Goal: Task Accomplishment & Management: Manage account settings

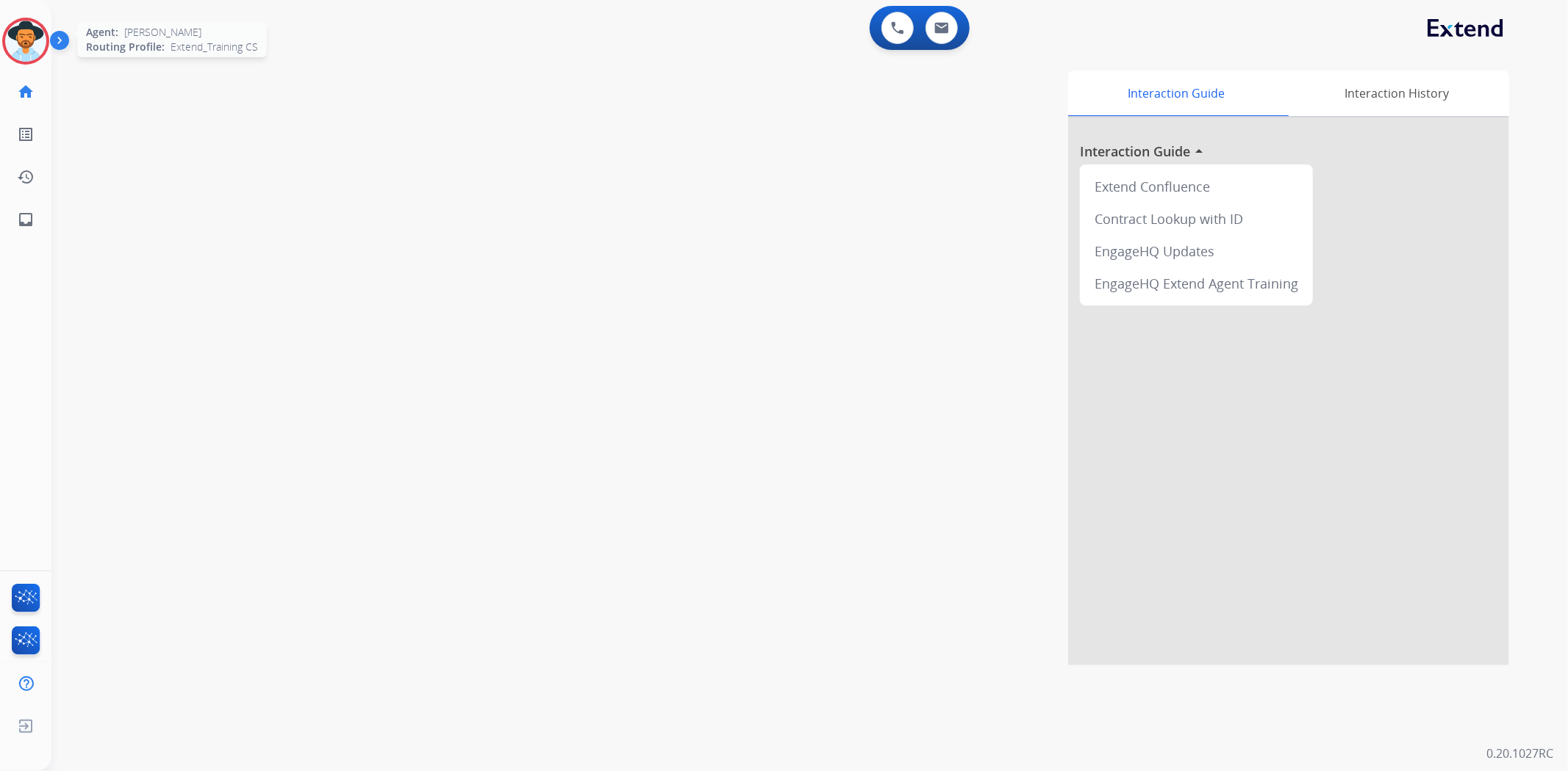
click at [9, 41] on img at bounding box center [26, 41] width 41 height 41
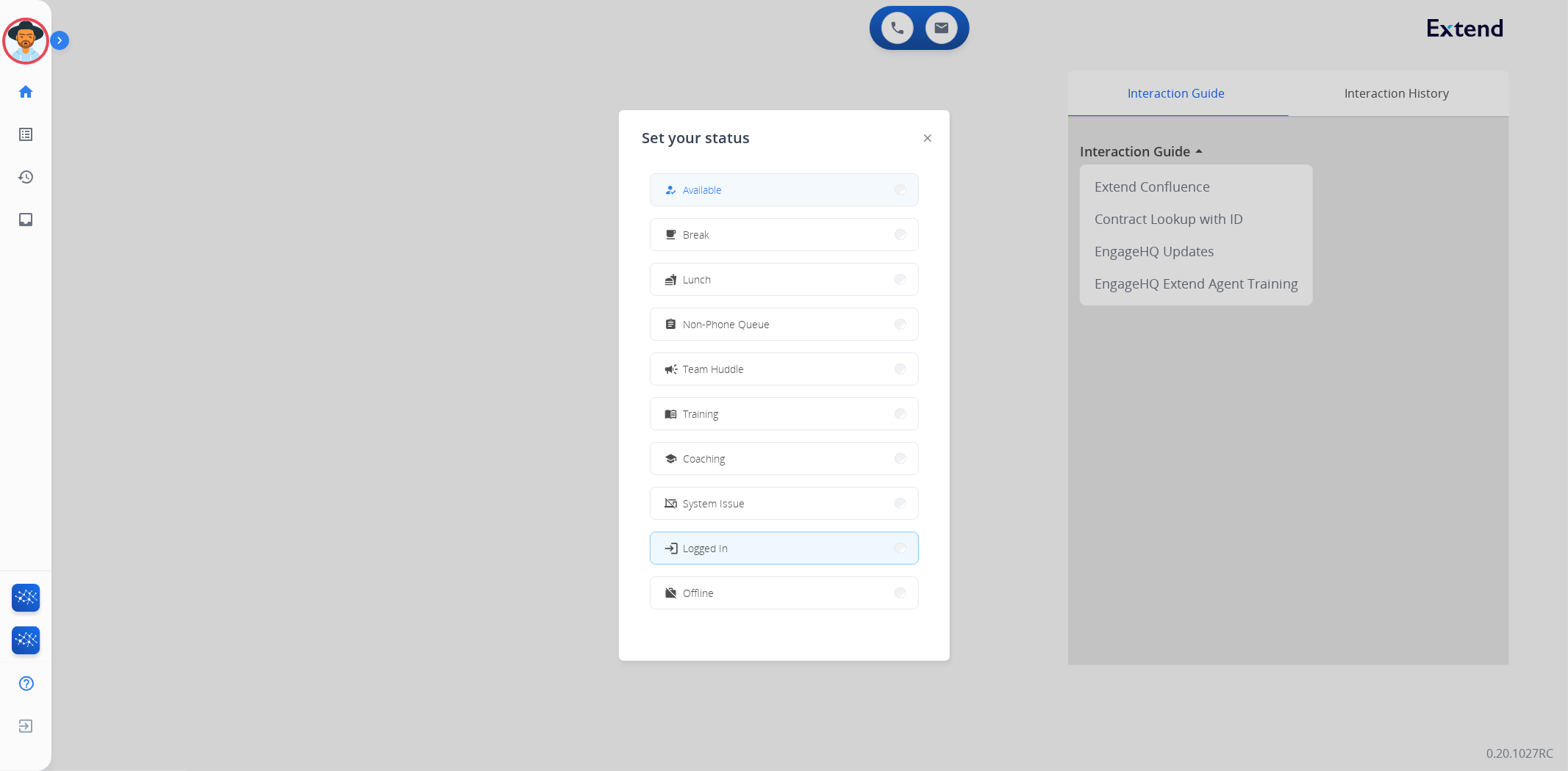
click at [818, 180] on button "how_to_reg Available" at bounding box center [784, 189] width 267 height 31
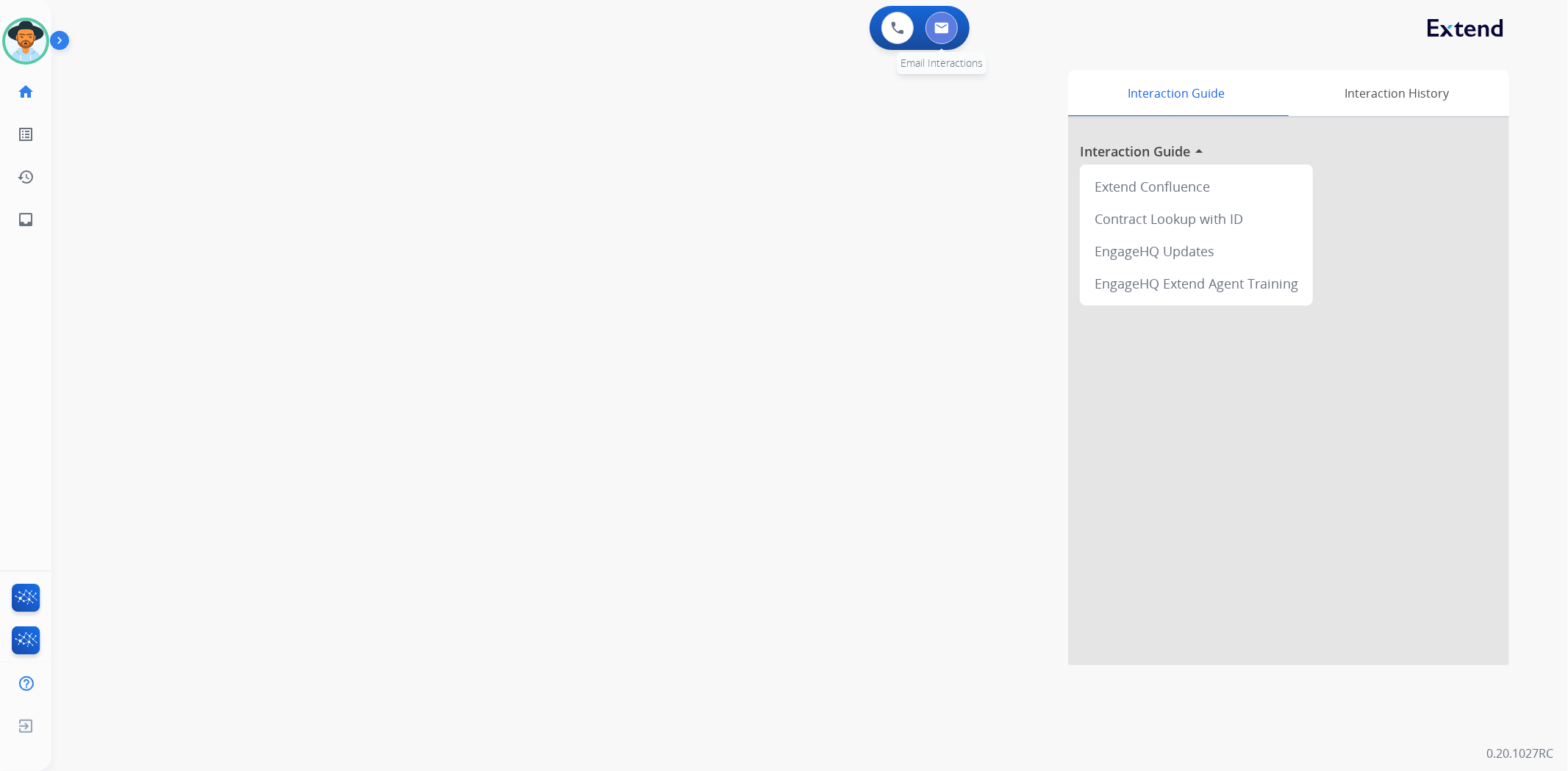
click at [940, 42] on button at bounding box center [941, 28] width 32 height 32
select select "**********"
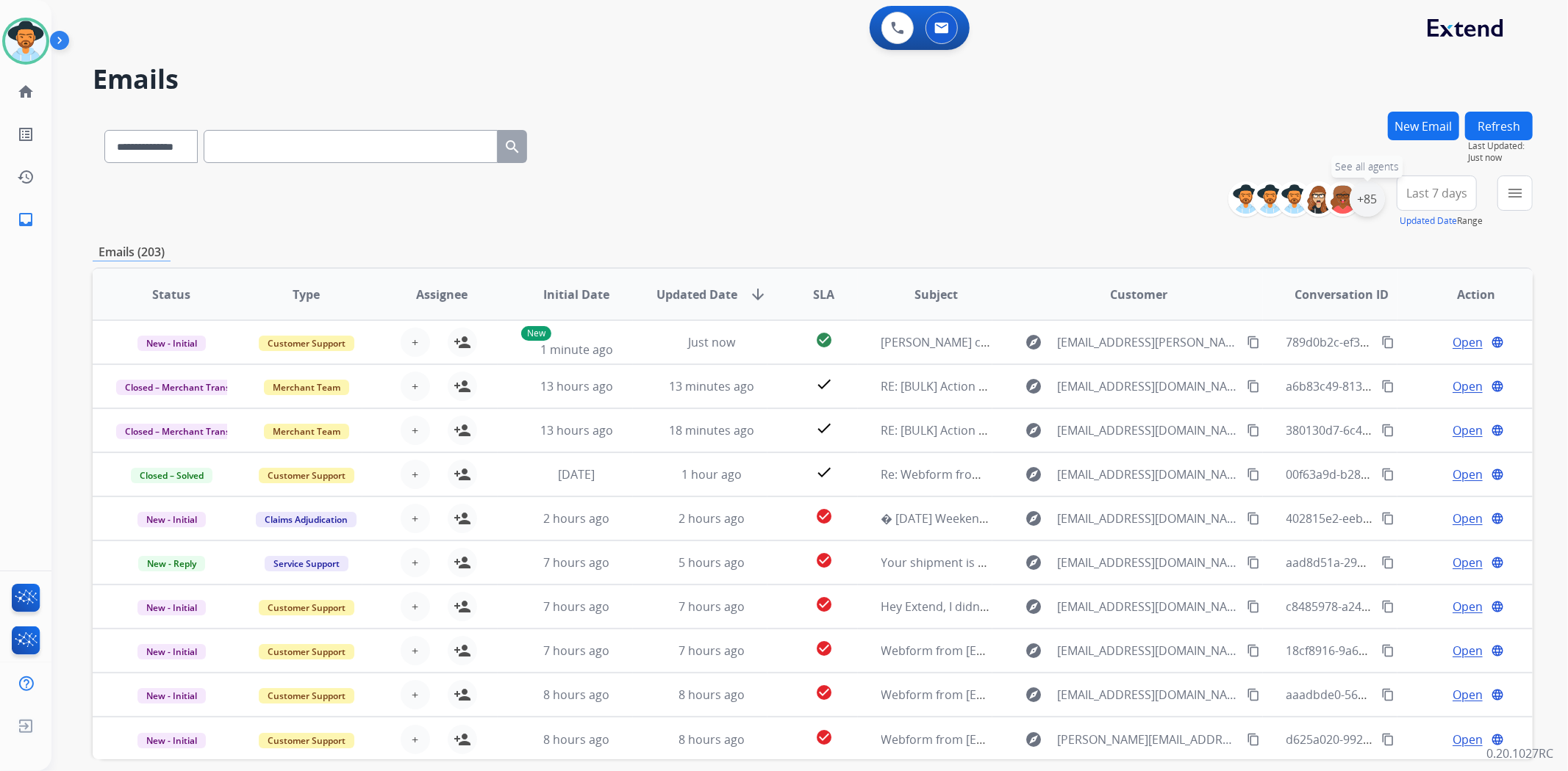
click at [1371, 202] on div "+85" at bounding box center [1367, 198] width 35 height 35
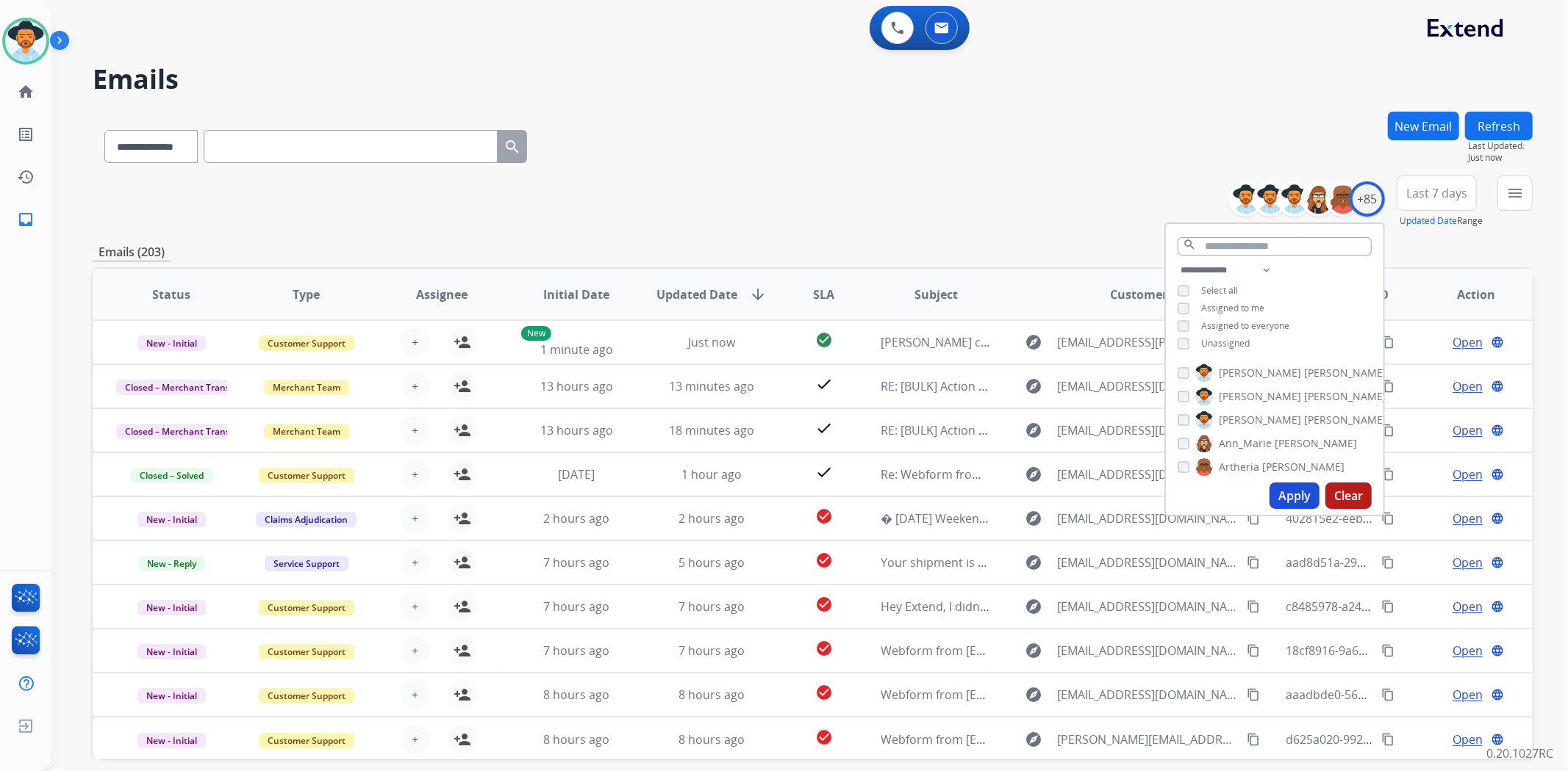
click at [1239, 345] on span "Unassigned" at bounding box center [1226, 343] width 48 height 13
click at [1288, 500] on button "Apply" at bounding box center [1294, 496] width 50 height 27
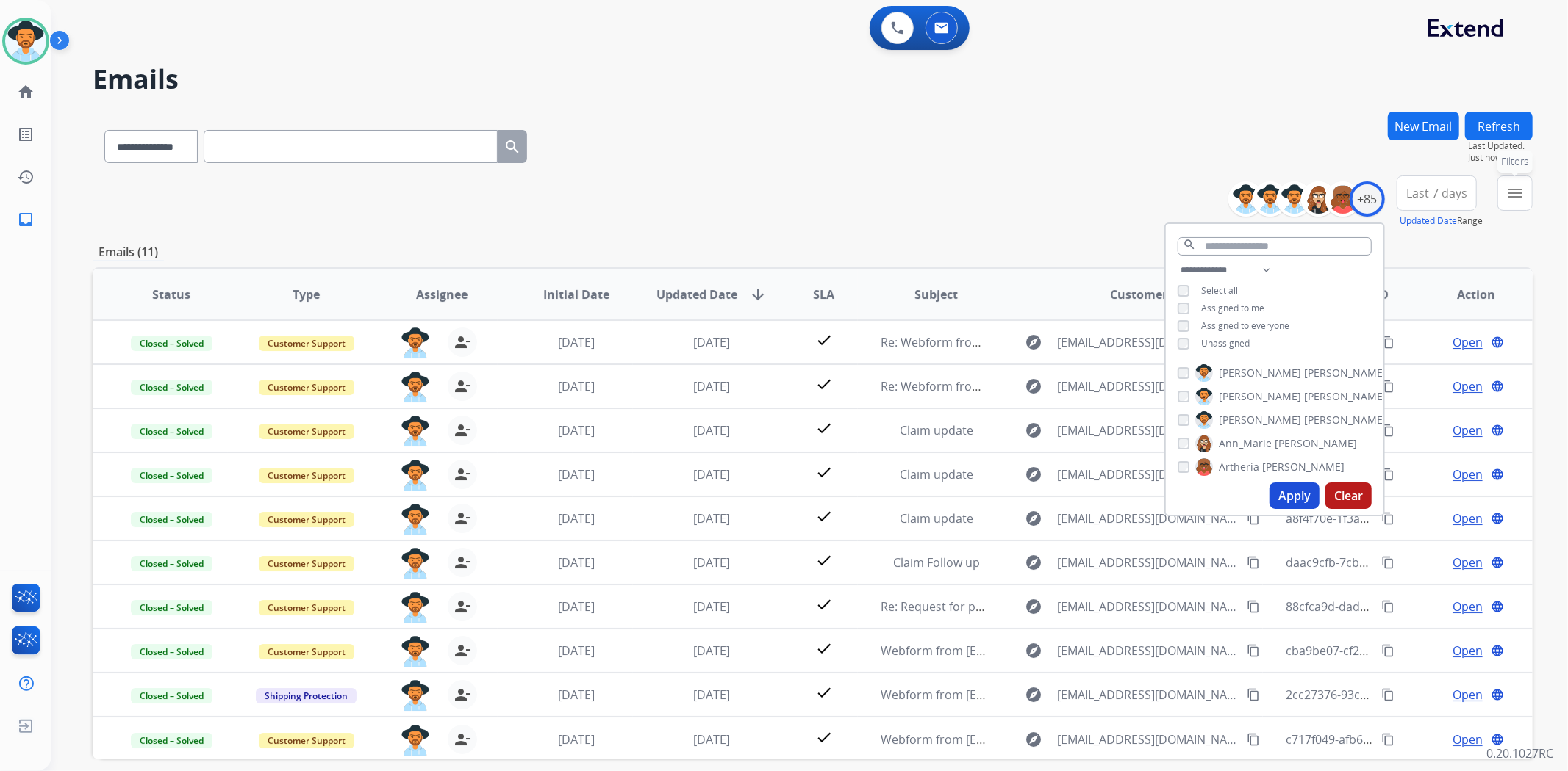
click at [1522, 199] on mat-icon "menu" at bounding box center [1515, 193] width 18 height 18
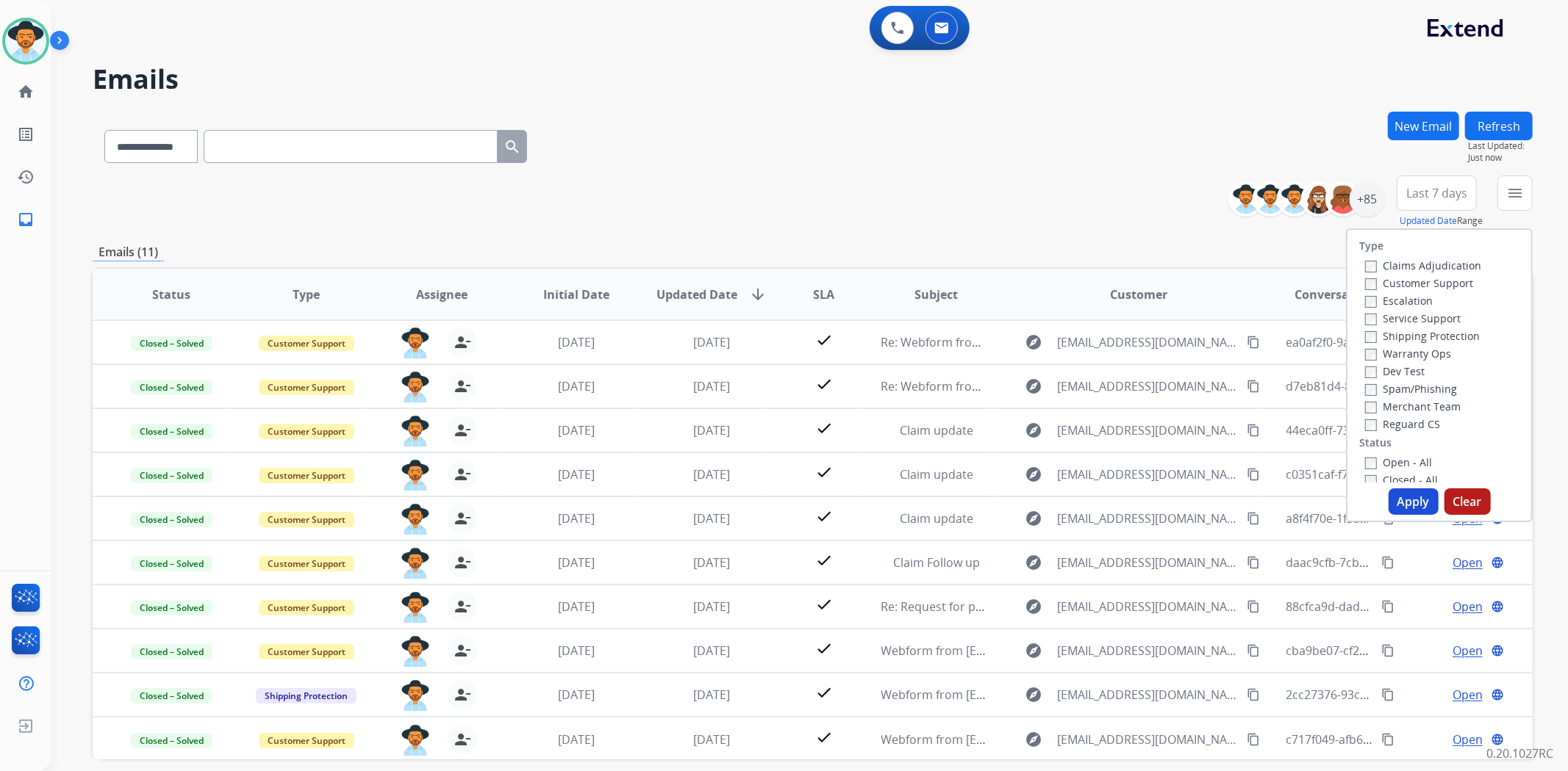
click at [1420, 463] on label "Open - All" at bounding box center [1398, 463] width 67 height 14
click at [1417, 501] on button "Apply" at bounding box center [1413, 502] width 50 height 27
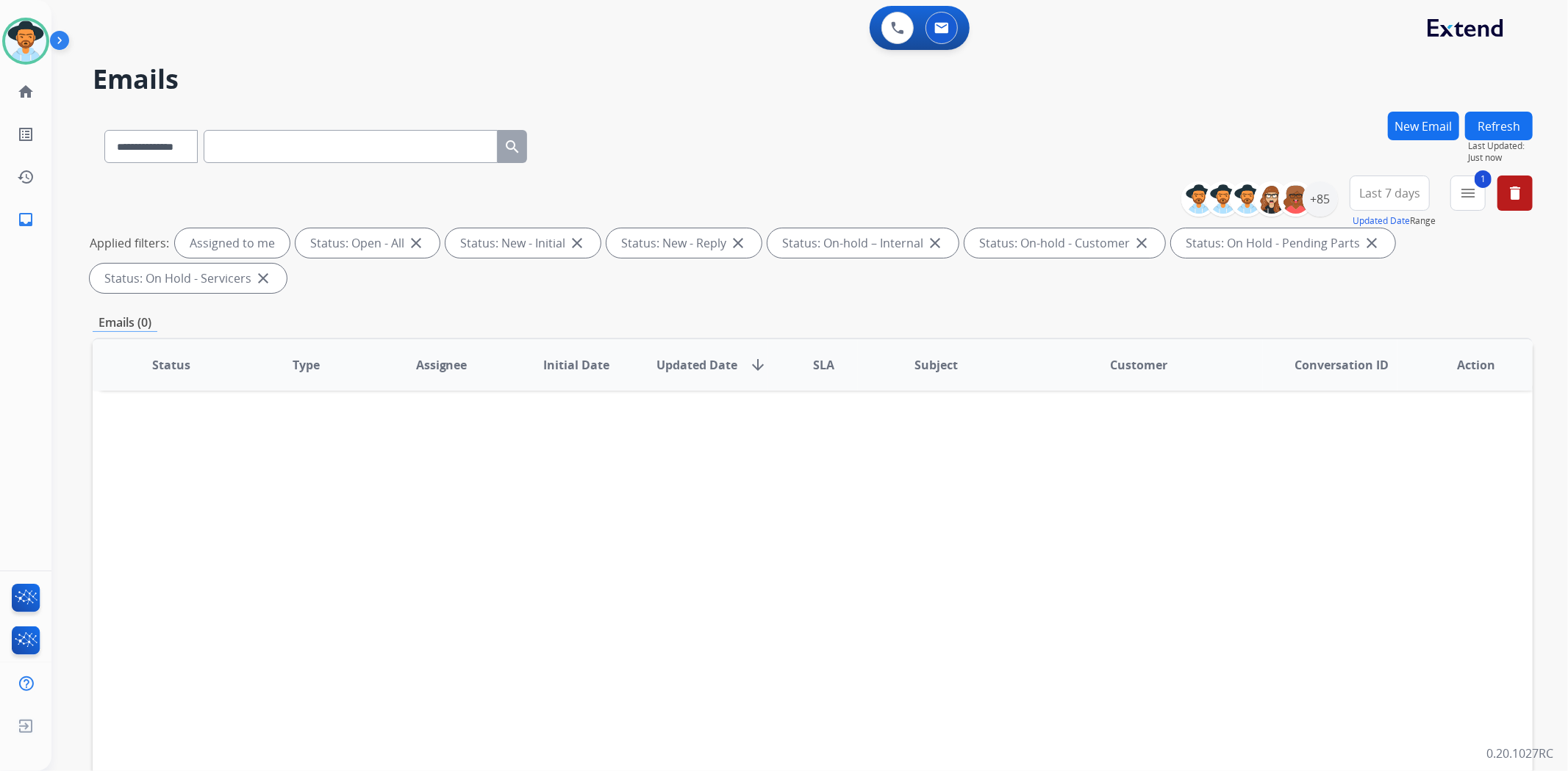
click at [1408, 197] on span "Last 7 days" at bounding box center [1389, 193] width 61 height 6
click at [1386, 247] on div "Custom" at bounding box center [1385, 247] width 80 height 22
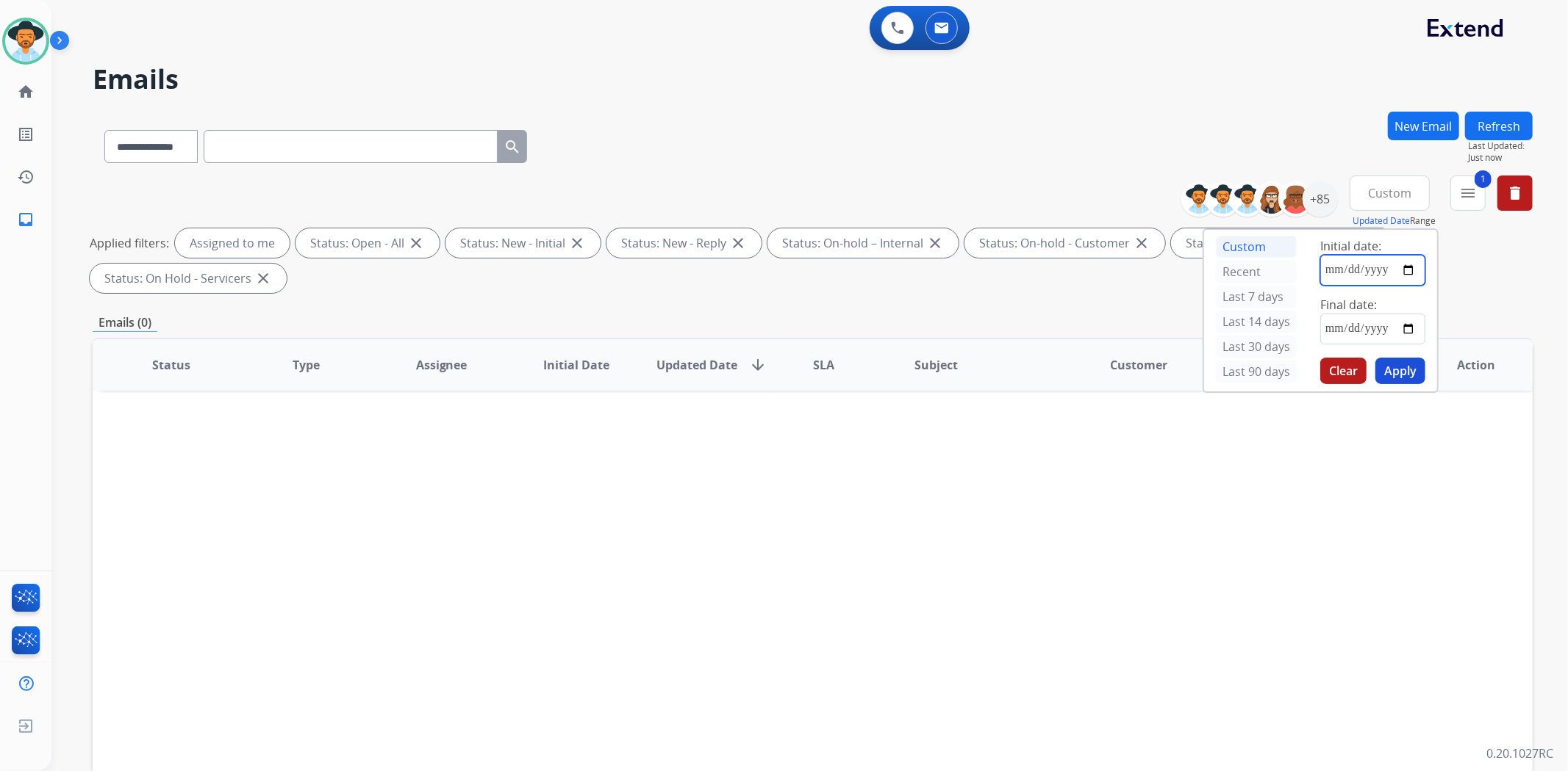
click at [1413, 271] on input "date" at bounding box center [1373, 270] width 105 height 31
click at [1326, 272] on input "date" at bounding box center [1373, 270] width 105 height 31
type input "**********"
click at [1407, 331] on input "date" at bounding box center [1373, 329] width 105 height 31
type input "**********"
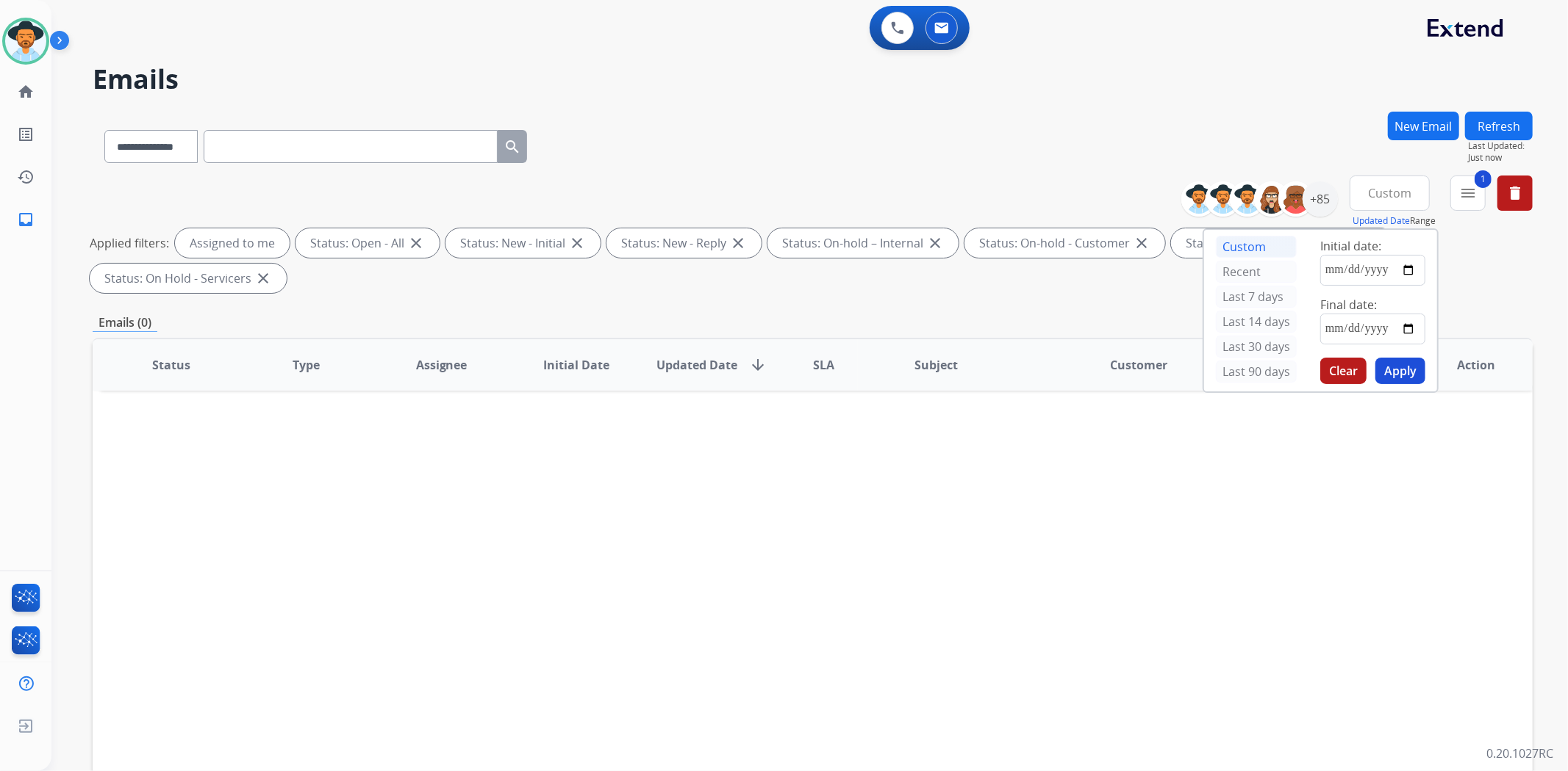
click at [1394, 374] on button "Apply" at bounding box center [1400, 371] width 50 height 27
click at [1321, 206] on div "+222" at bounding box center [1319, 198] width 35 height 35
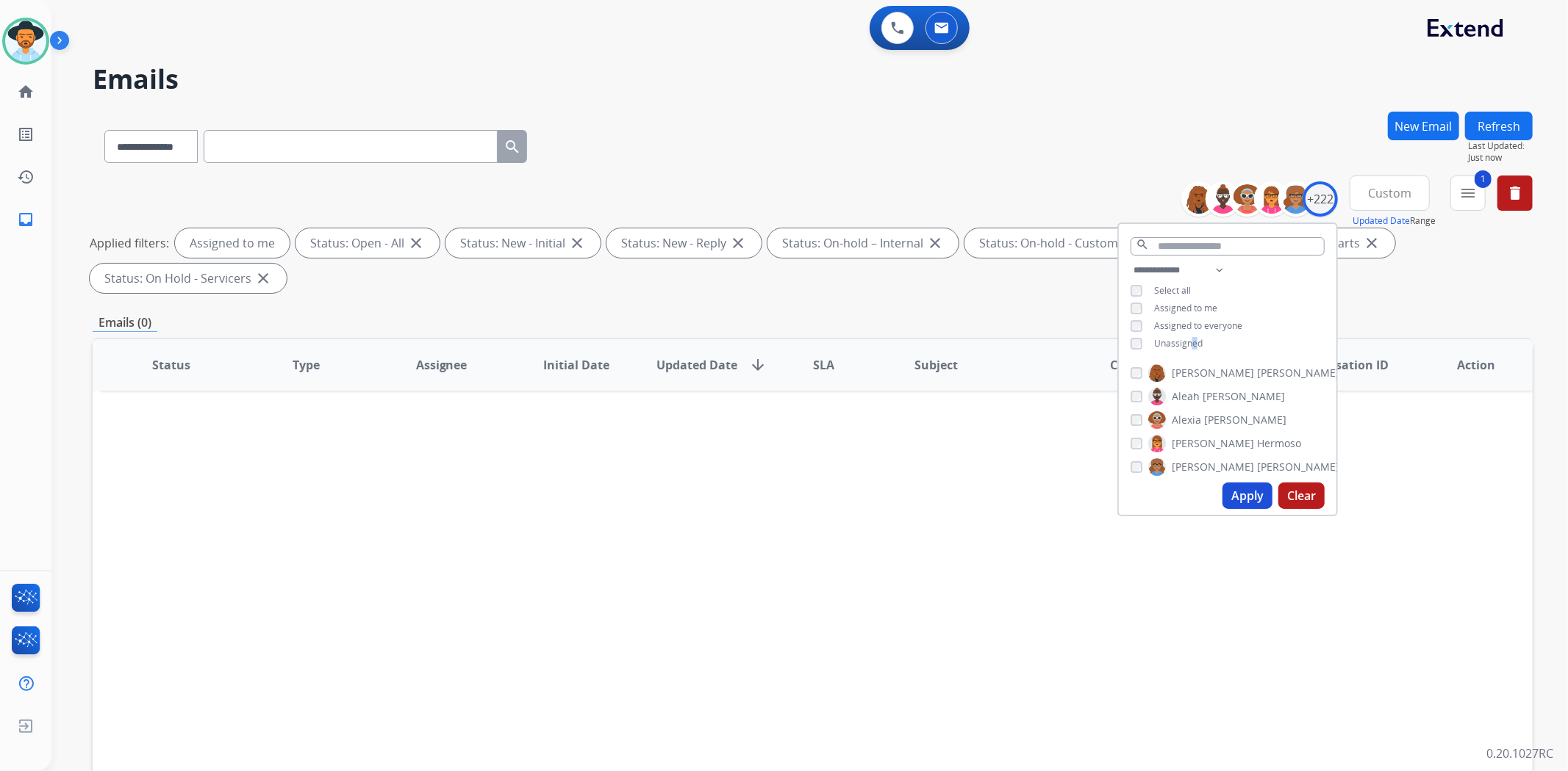
click at [1192, 340] on span "Unassigned" at bounding box center [1178, 343] width 48 height 13
click at [1192, 303] on span "Assigned to me" at bounding box center [1185, 308] width 63 height 13
click at [1239, 492] on button "Apply" at bounding box center [1247, 496] width 50 height 27
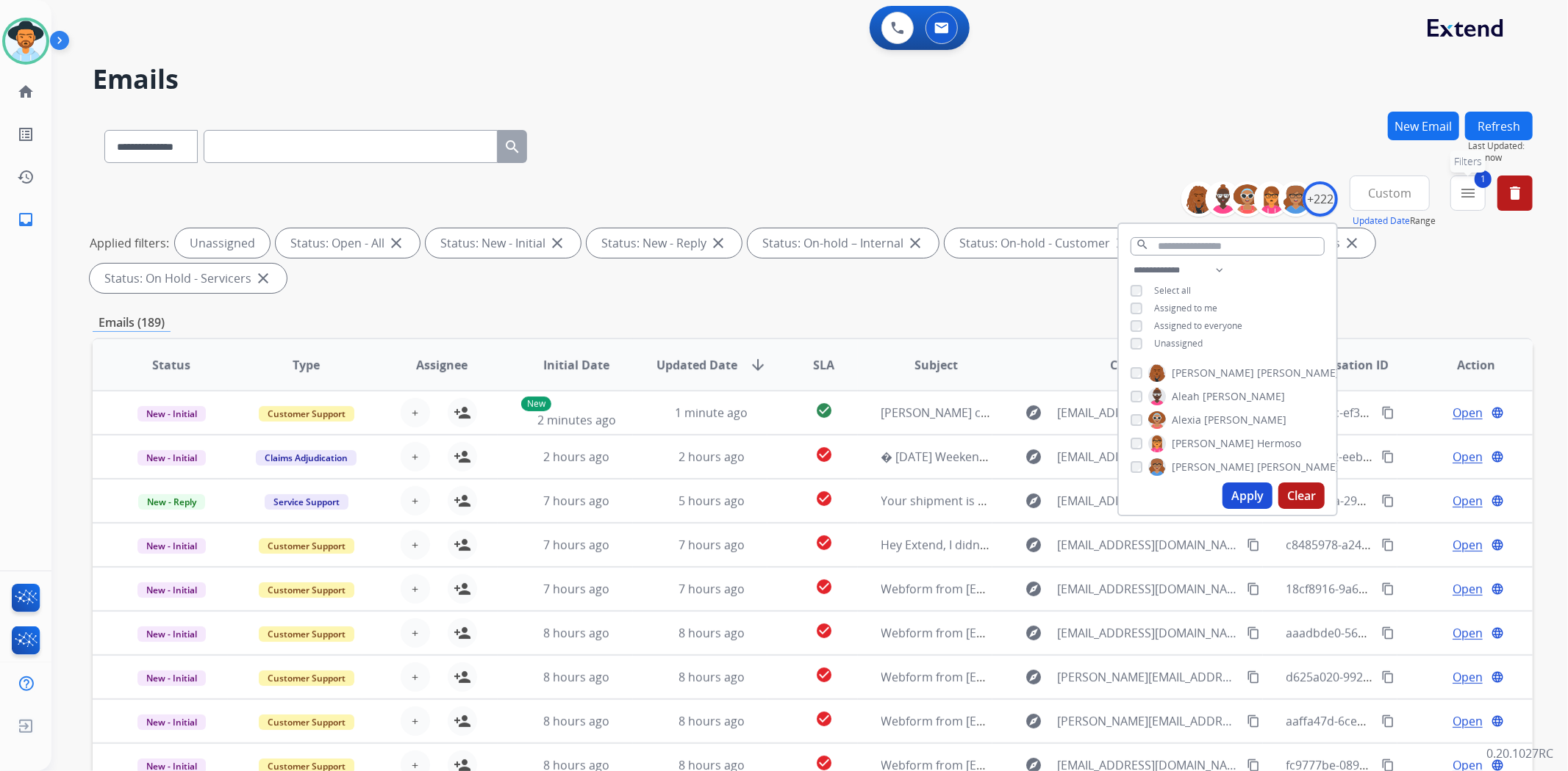
click at [1463, 205] on button "1 menu Filters" at bounding box center [1467, 193] width 35 height 35
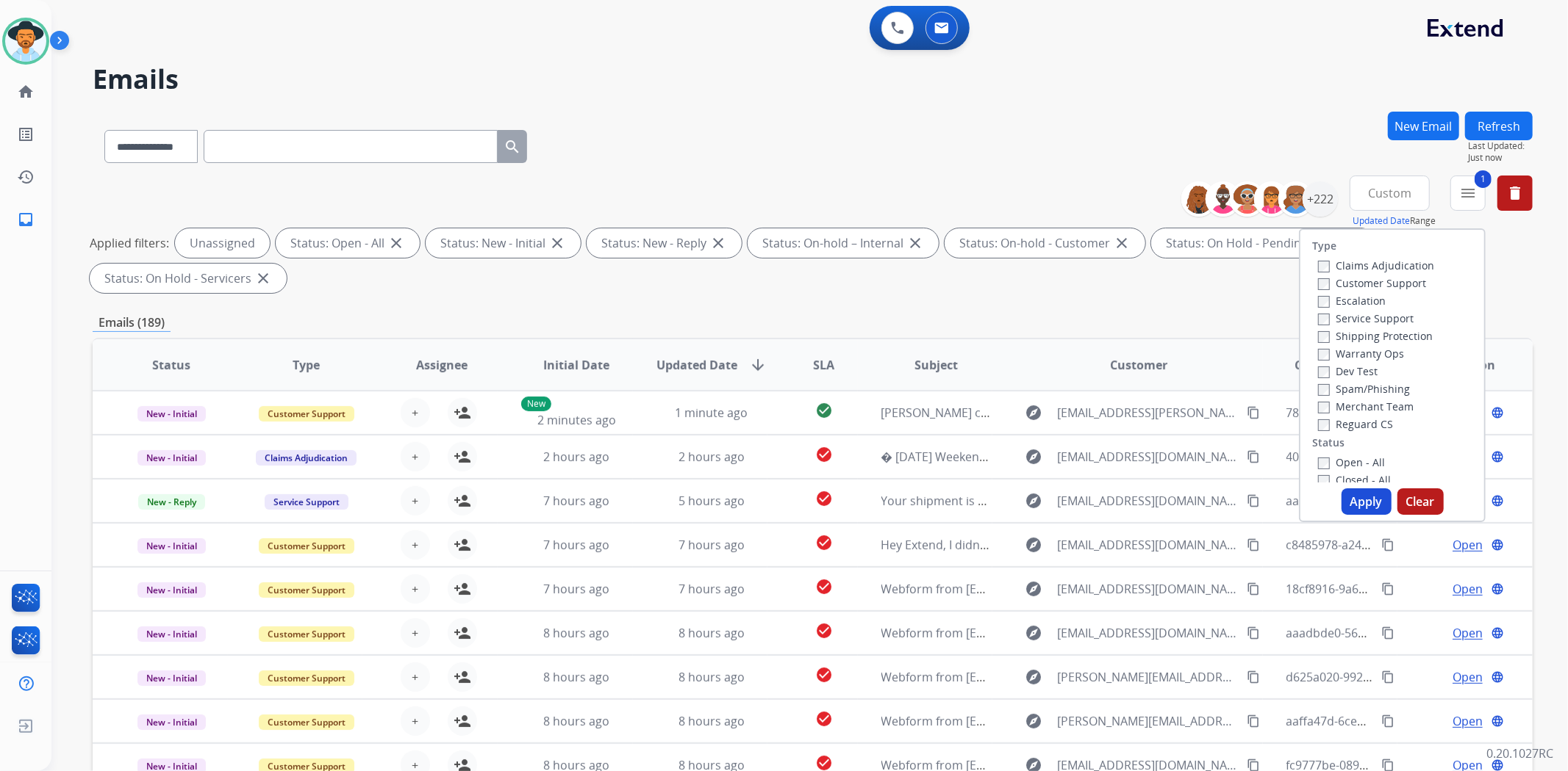
click at [1376, 281] on label "Customer Support" at bounding box center [1371, 283] width 108 height 14
click at [1383, 329] on label "Shipping Protection" at bounding box center [1375, 336] width 114 height 14
drag, startPoint x: 1363, startPoint y: 424, endPoint x: 1359, endPoint y: 451, distance: 27.3
click at [1362, 428] on label "Reguard CS" at bounding box center [1355, 424] width 75 height 14
click at [1353, 503] on button "Apply" at bounding box center [1367, 502] width 50 height 27
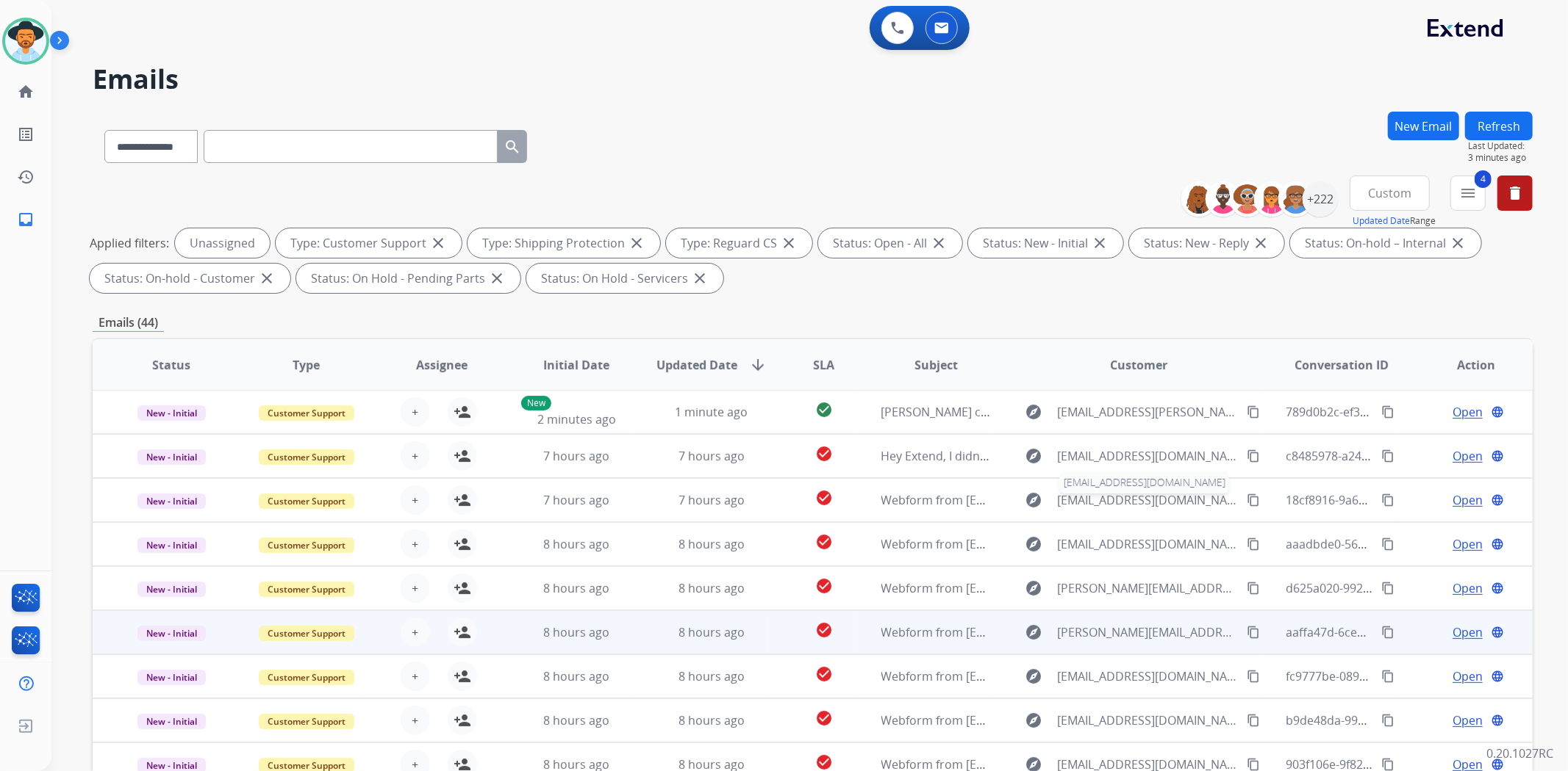
scroll to position [135, 0]
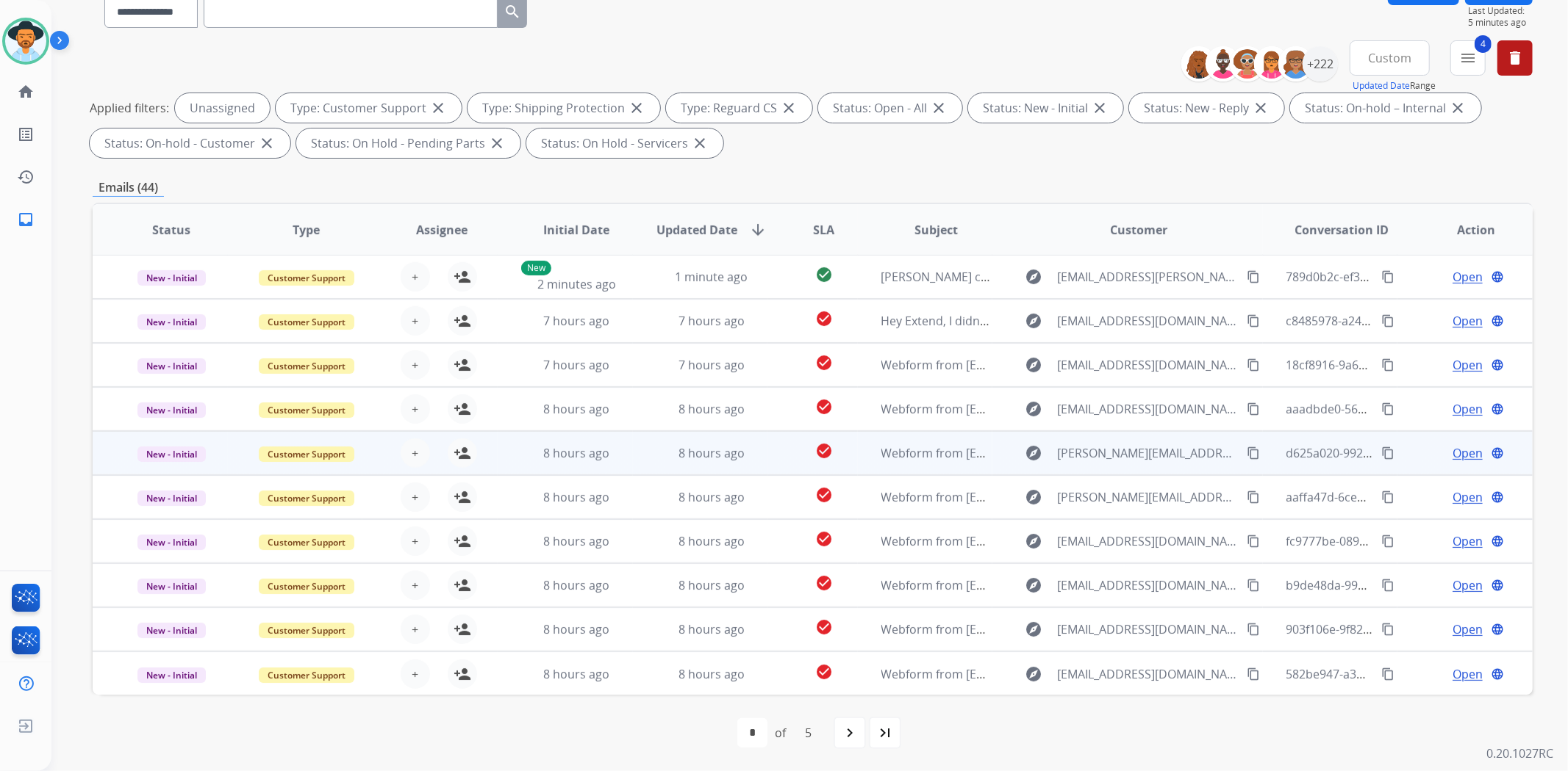
click at [721, 461] on td "8 hours ago" at bounding box center [700, 453] width 135 height 44
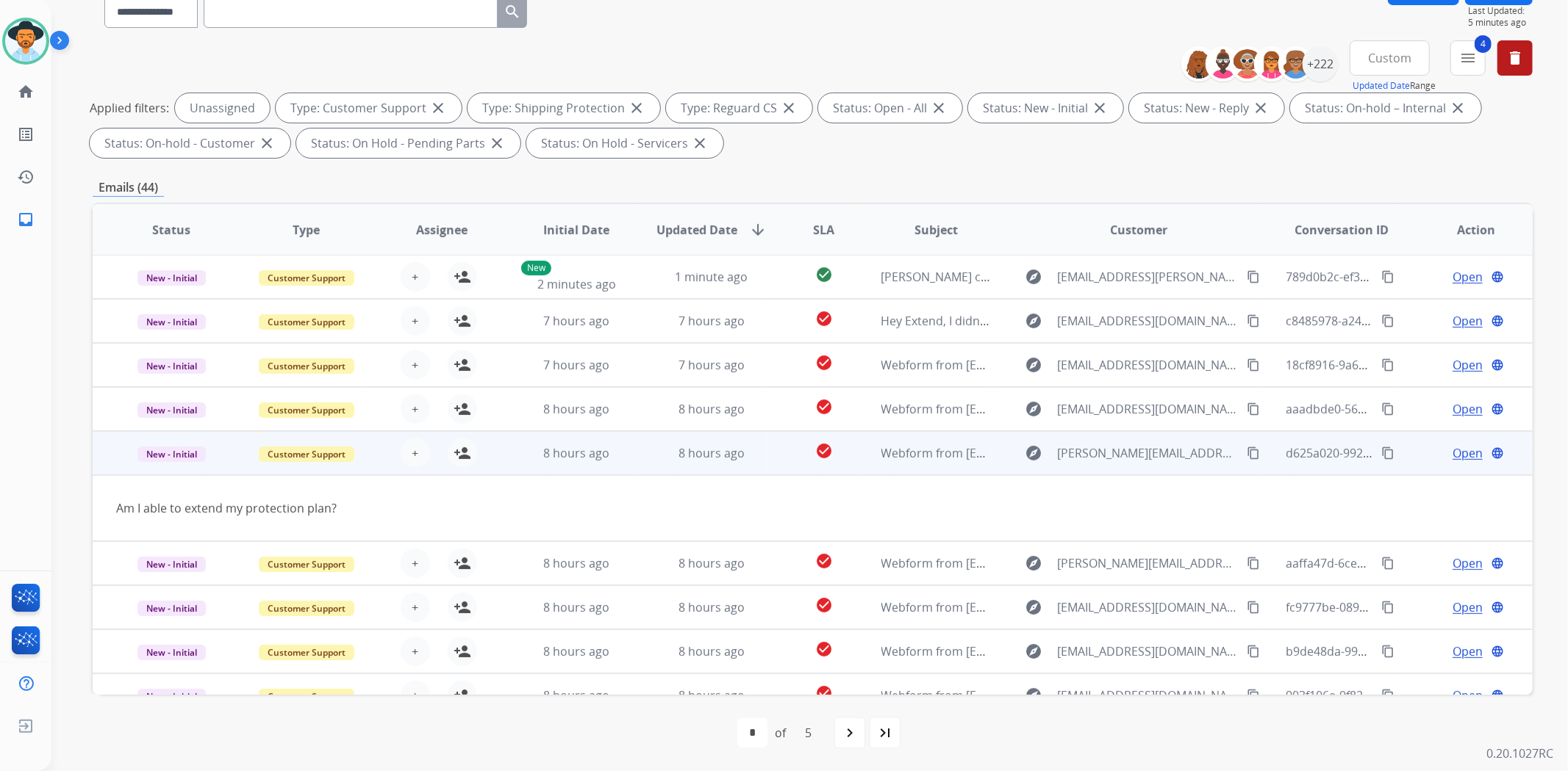
scroll to position [66, 0]
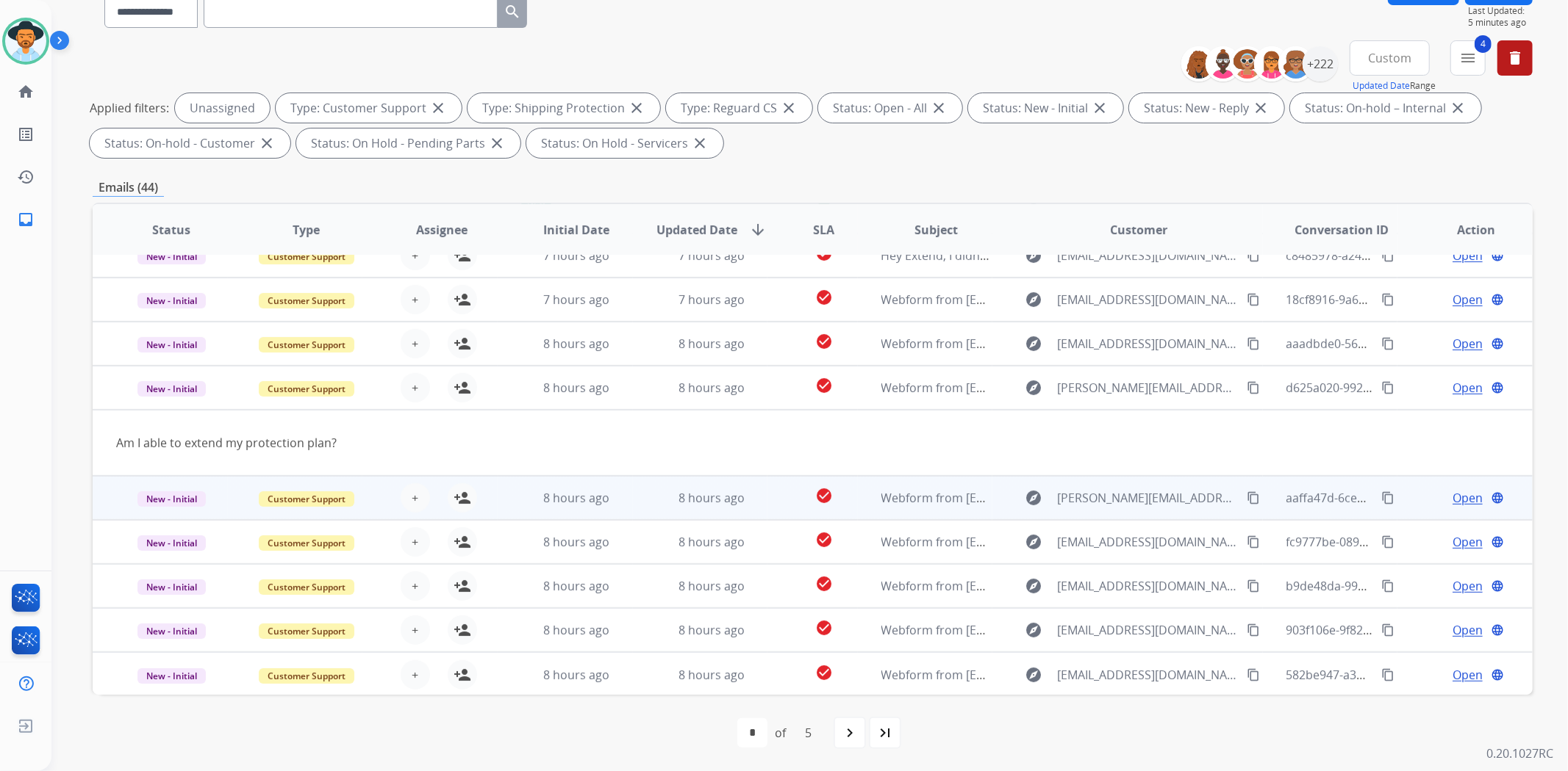
click at [735, 485] on td "8 hours ago" at bounding box center [700, 498] width 135 height 44
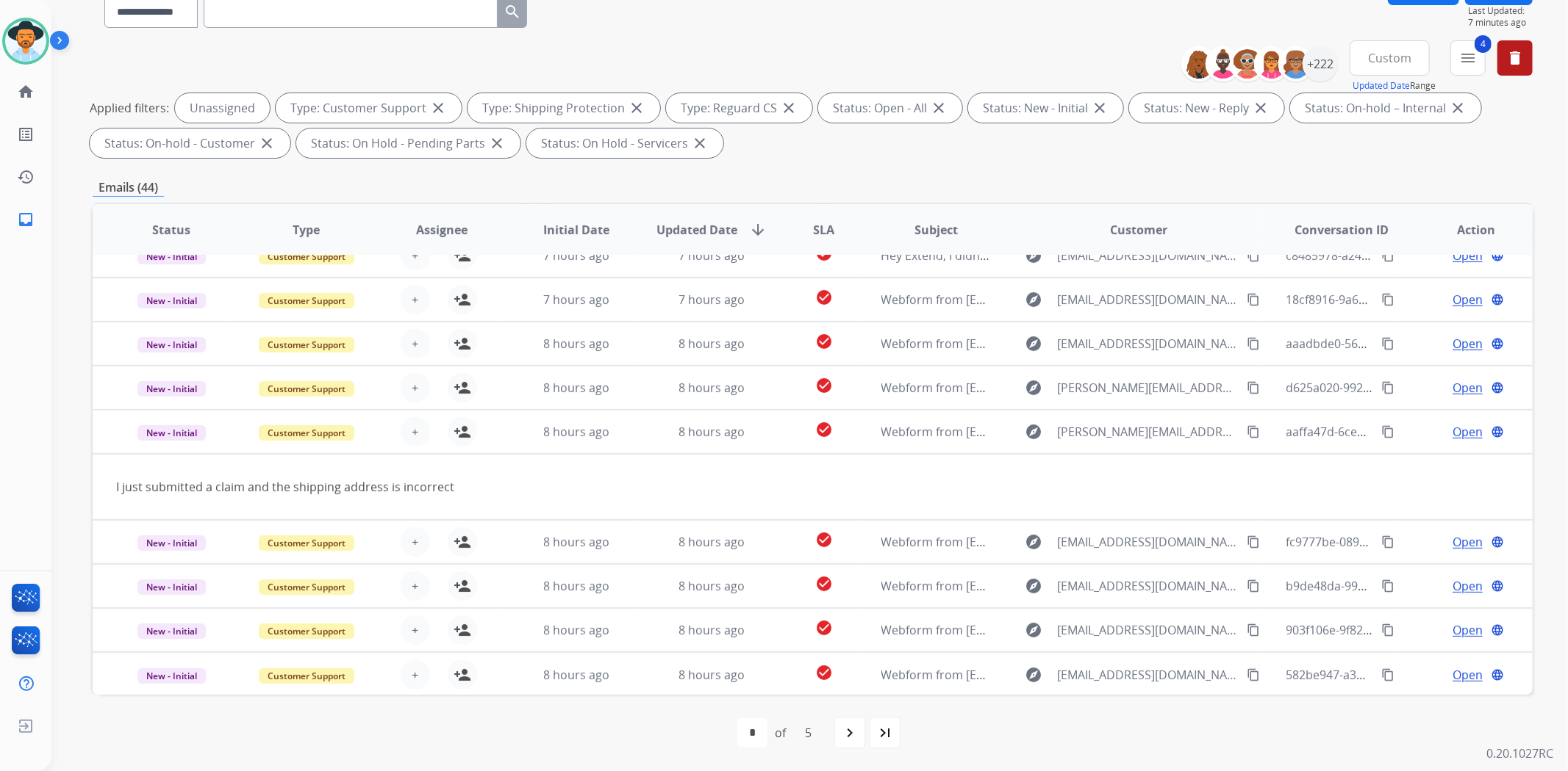
click at [856, 728] on mat-icon "navigate_next" at bounding box center [850, 733] width 18 height 18
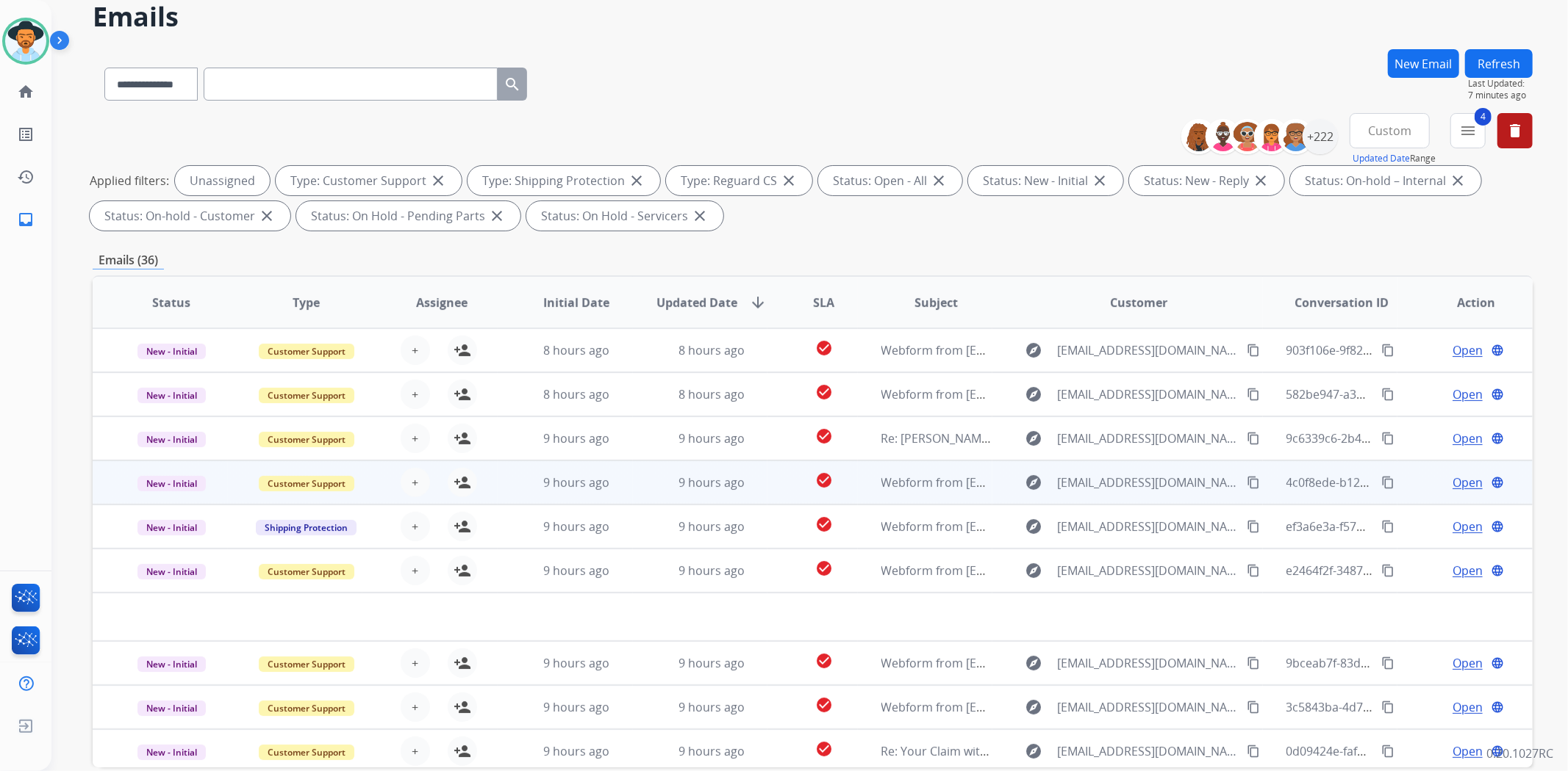
scroll to position [0, 0]
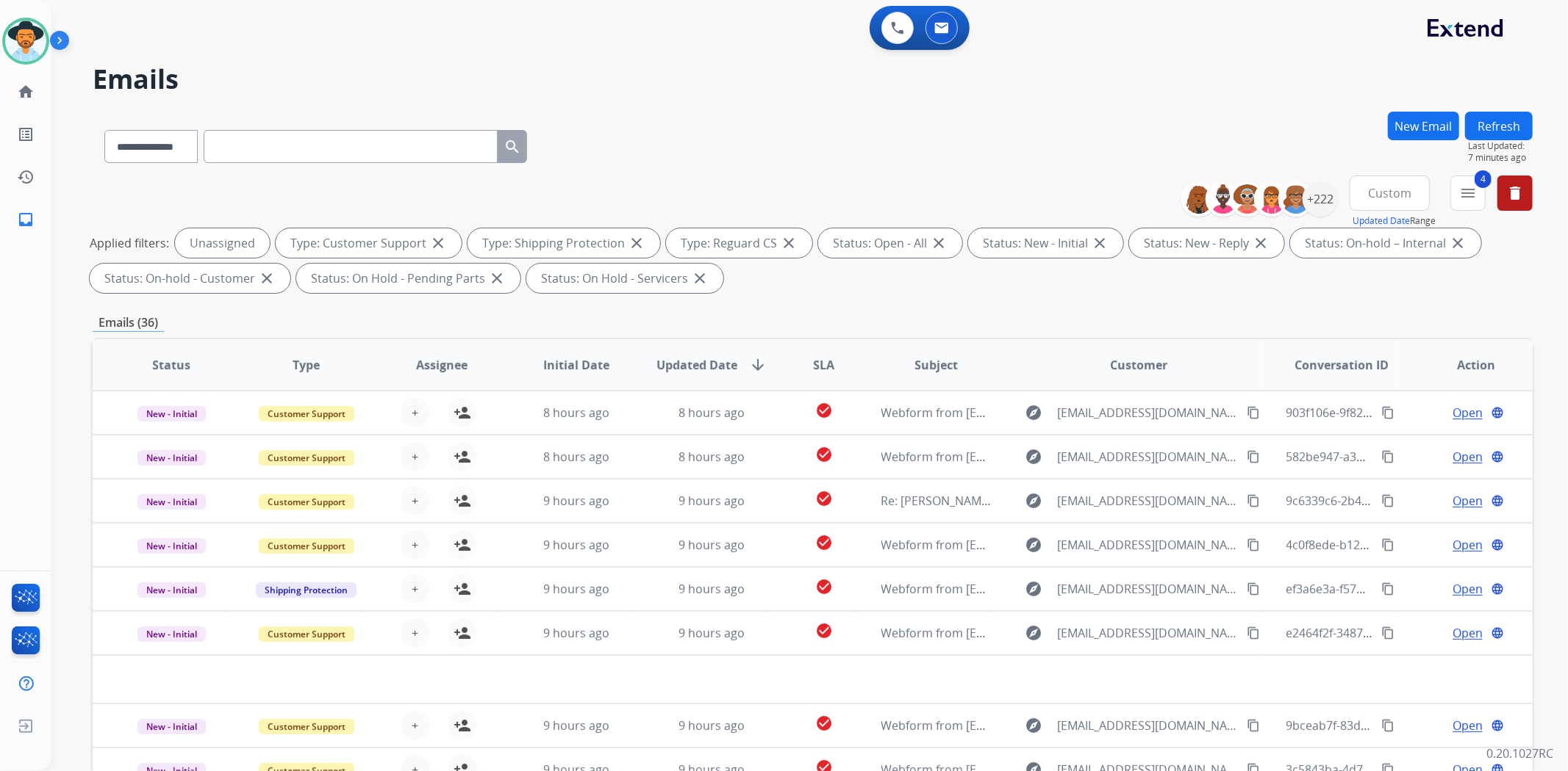
click at [818, 365] on span "SLA" at bounding box center [823, 365] width 21 height 18
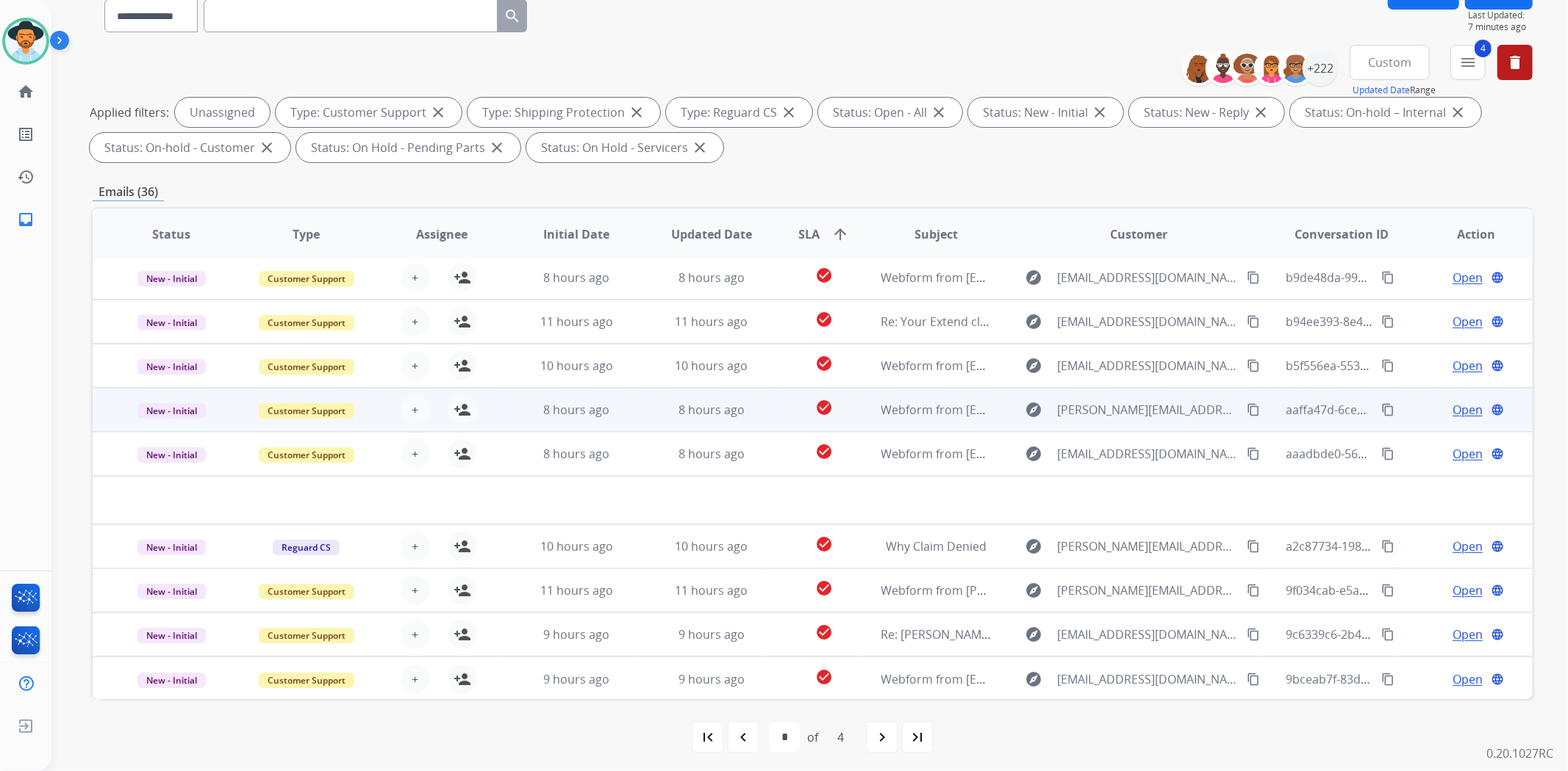
scroll to position [135, 0]
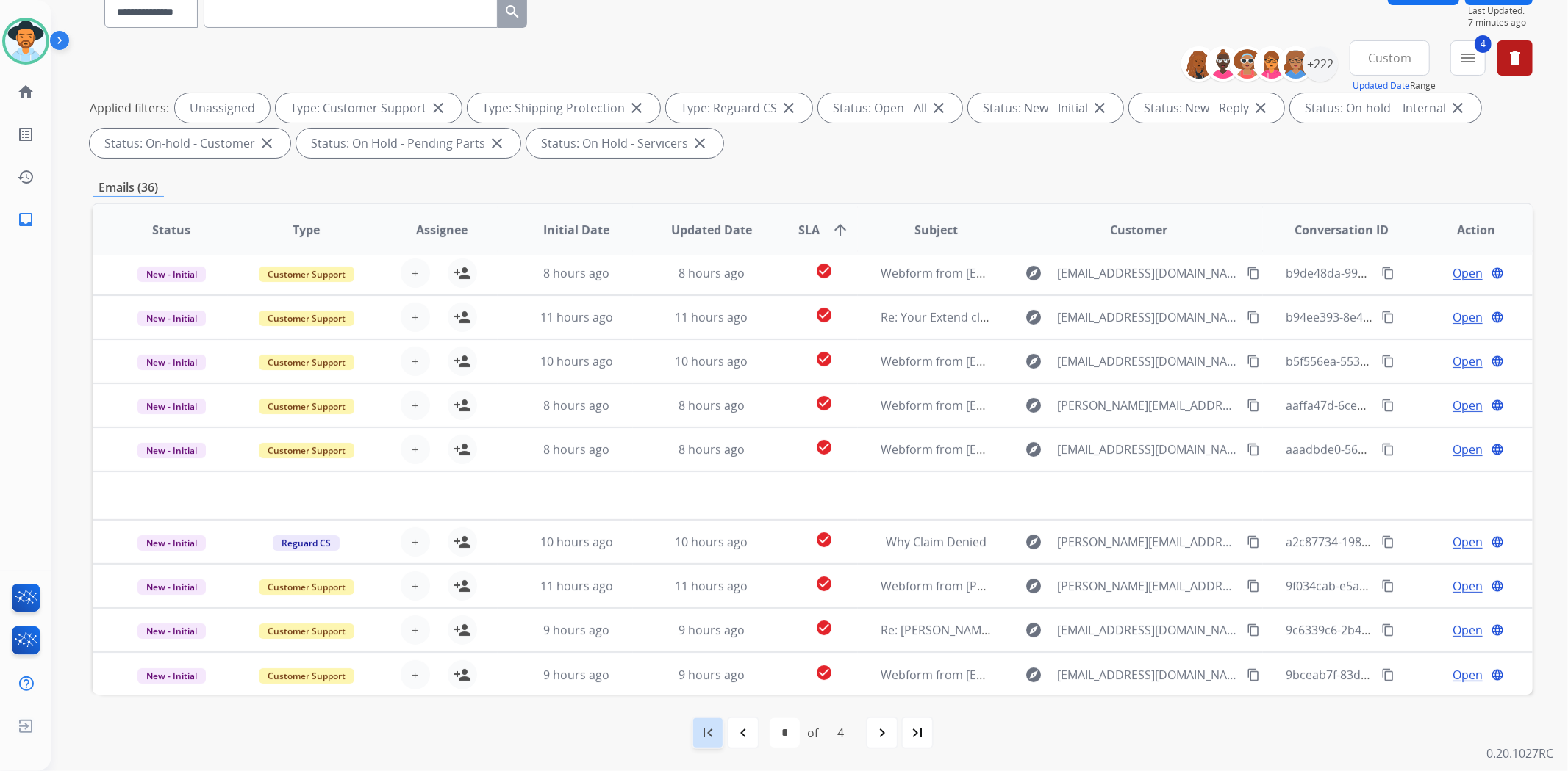
click at [714, 736] on mat-icon "first_page" at bounding box center [708, 733] width 18 height 18
click at [850, 733] on mat-icon "navigate_next" at bounding box center [850, 733] width 18 height 18
click at [877, 734] on mat-icon "navigate_next" at bounding box center [882, 733] width 18 height 18
click at [879, 731] on mat-icon "navigate_next" at bounding box center [882, 733] width 18 height 18
select select "*"
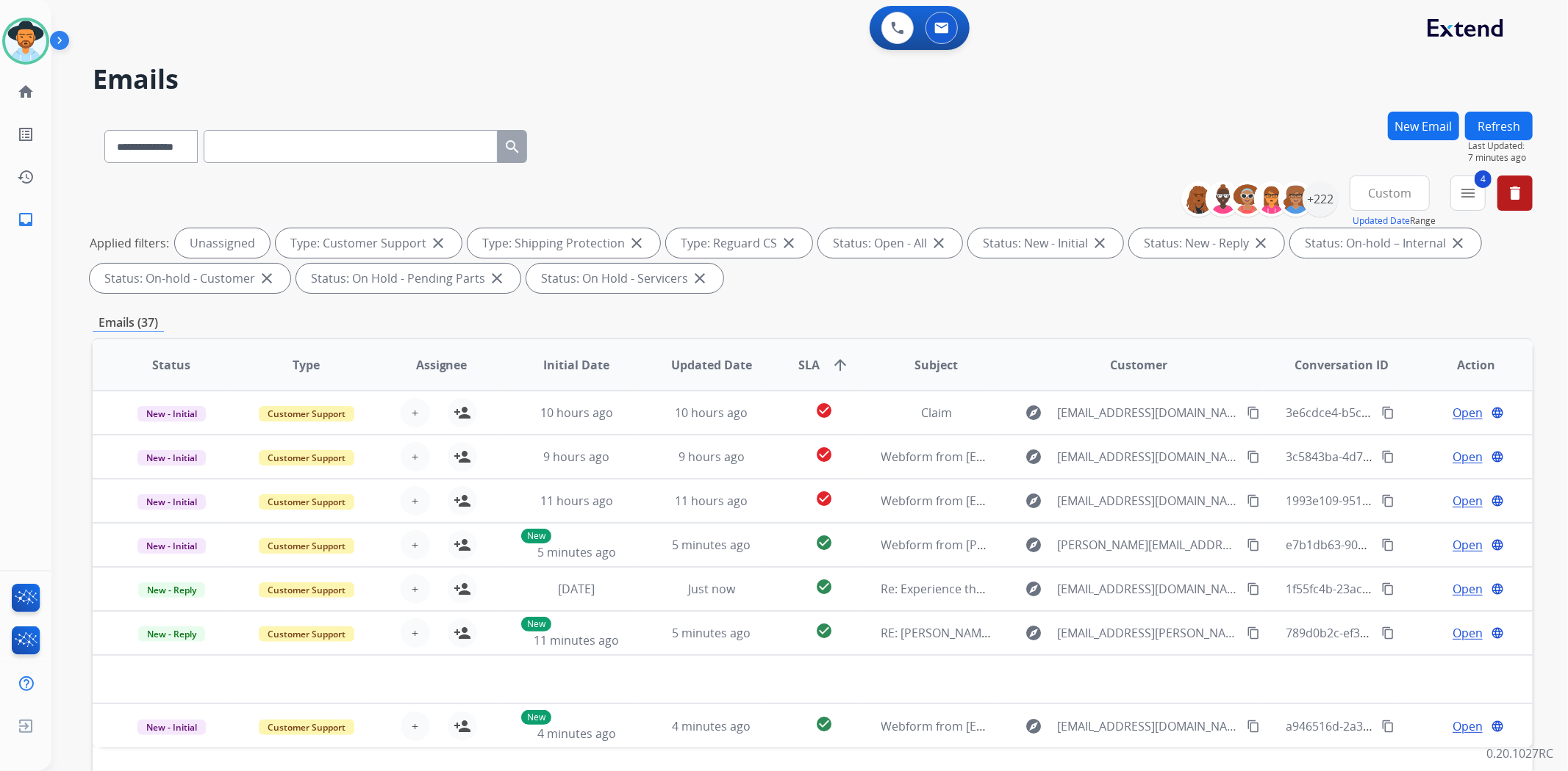
scroll to position [0, 0]
click at [39, 55] on img at bounding box center [26, 41] width 41 height 41
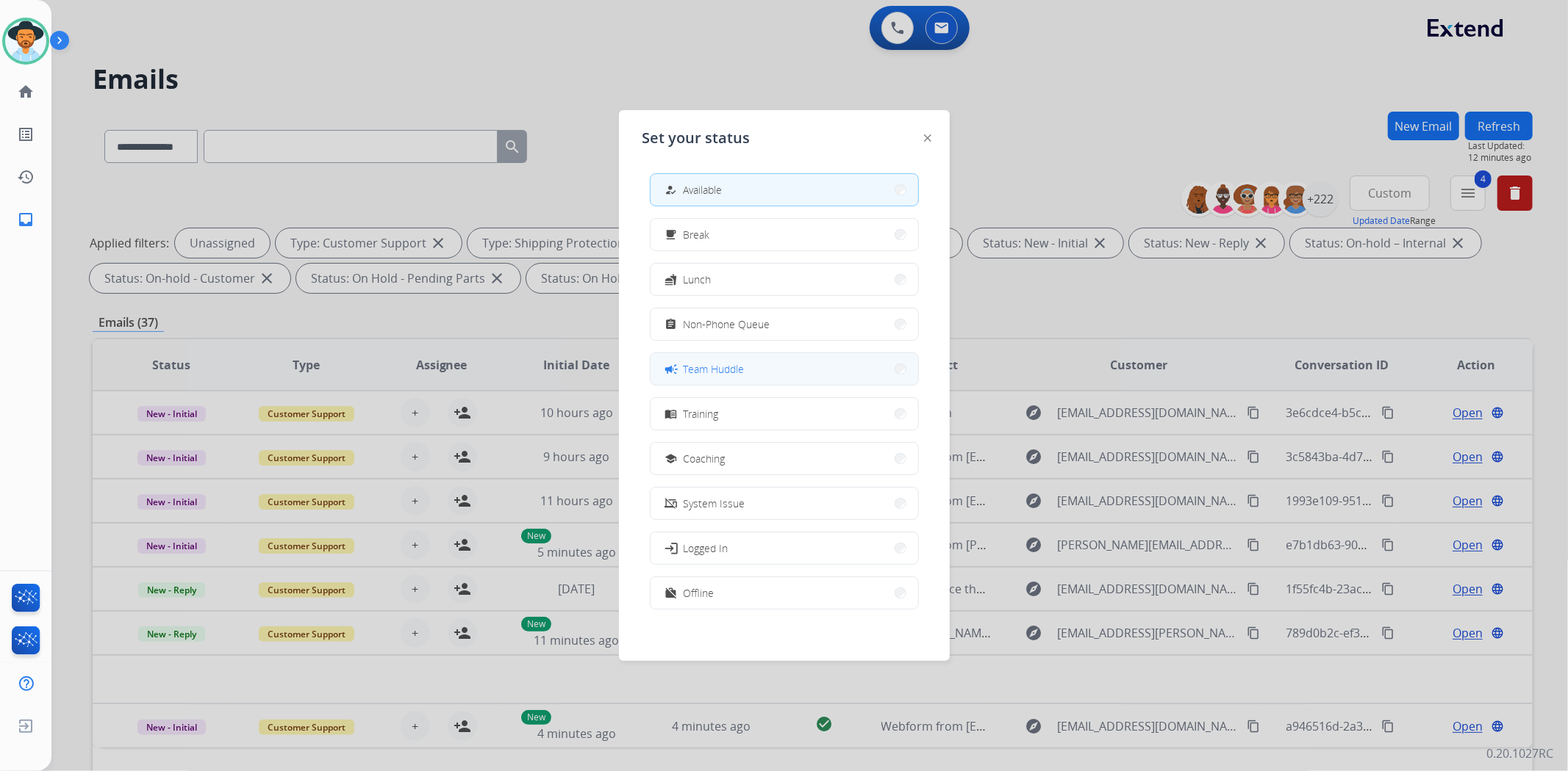
click at [772, 365] on button "campaign Team Huddle" at bounding box center [784, 369] width 267 height 31
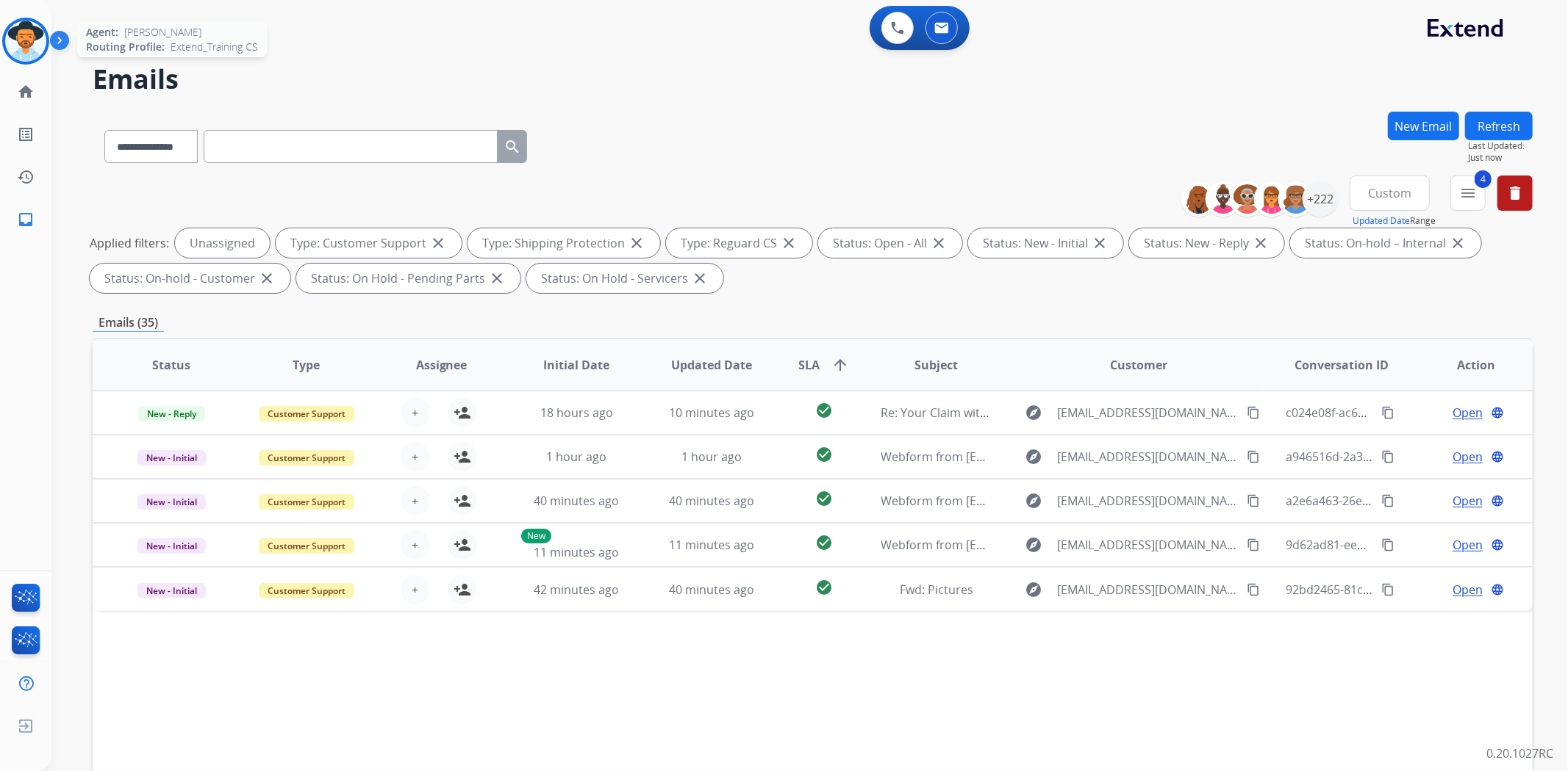
click at [32, 30] on img at bounding box center [26, 41] width 41 height 41
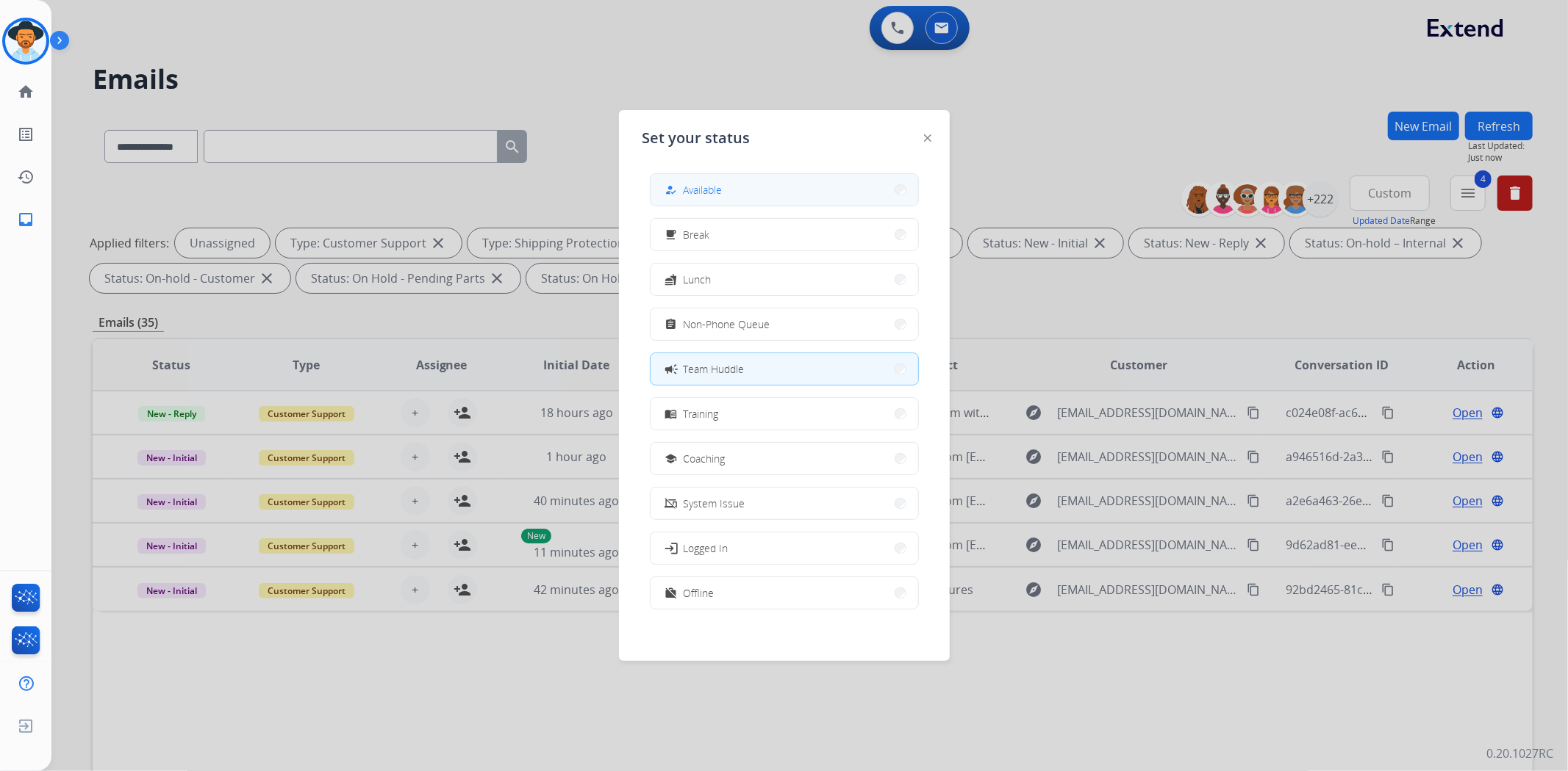
click at [743, 186] on button "how_to_reg Available" at bounding box center [784, 189] width 267 height 31
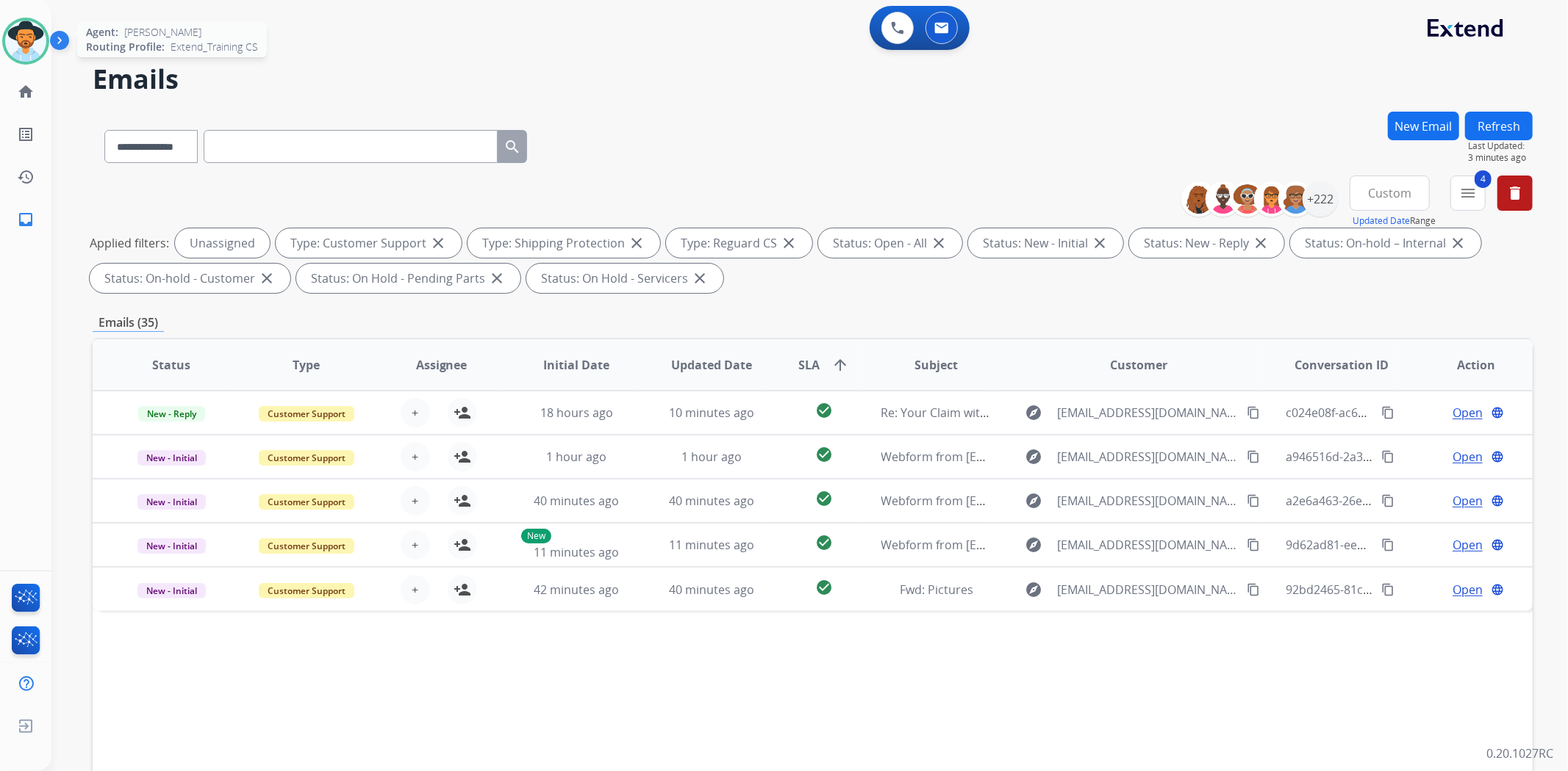
click at [40, 45] on img at bounding box center [26, 41] width 41 height 41
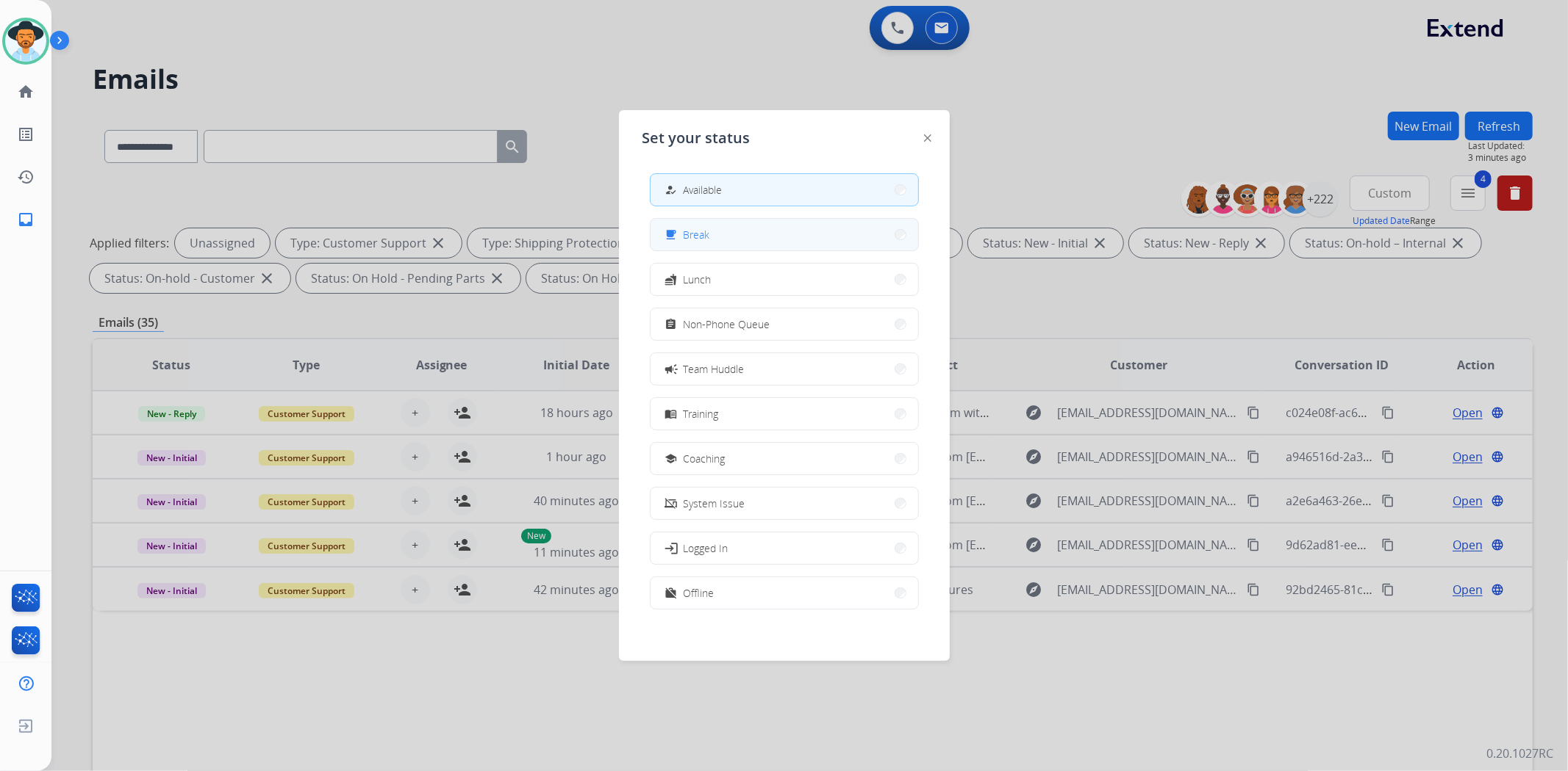
click at [854, 247] on button "free_breakfast Break" at bounding box center [784, 234] width 267 height 31
